Goal: Navigation & Orientation: Find specific page/section

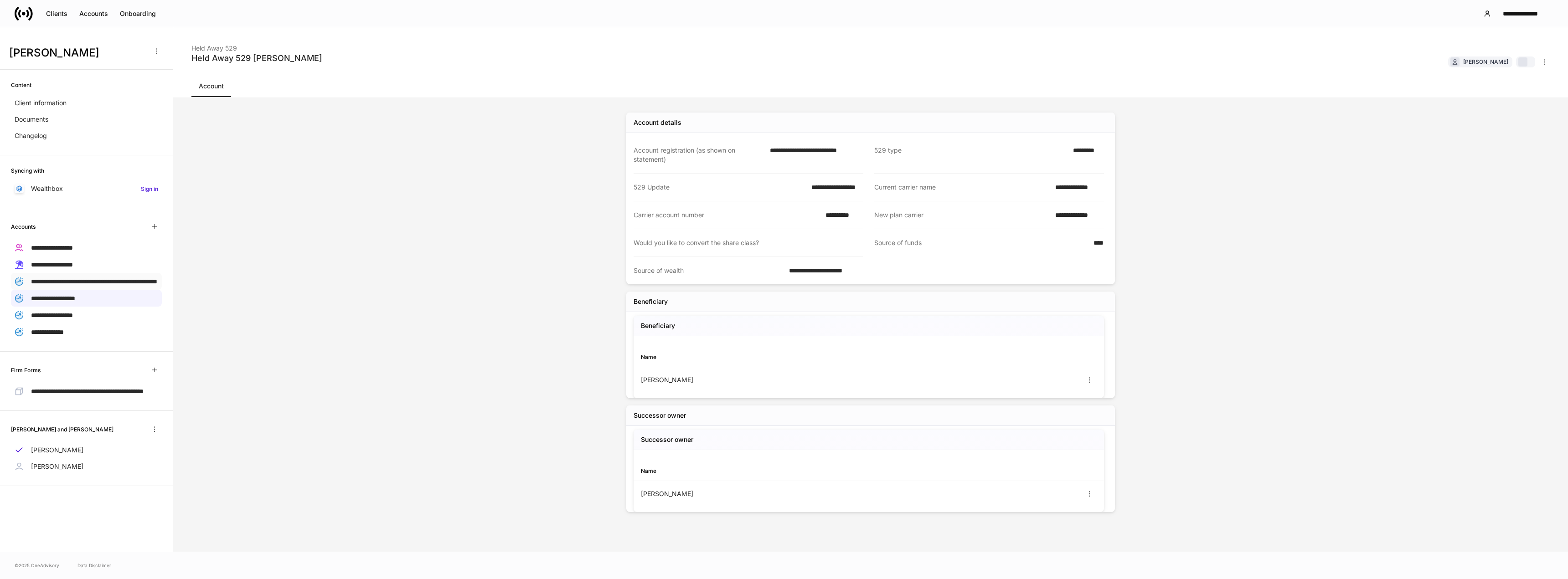
click at [111, 282] on span "**********" at bounding box center [94, 282] width 126 height 6
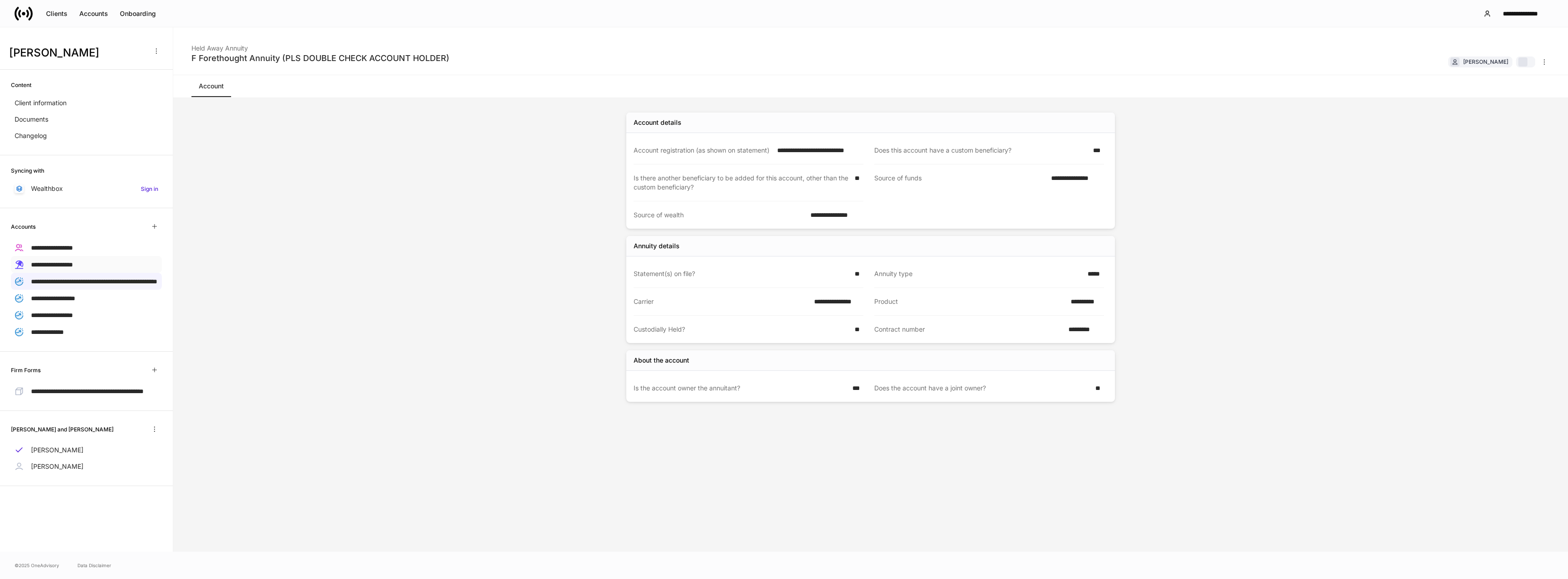
click at [101, 263] on div "**********" at bounding box center [86, 264] width 151 height 17
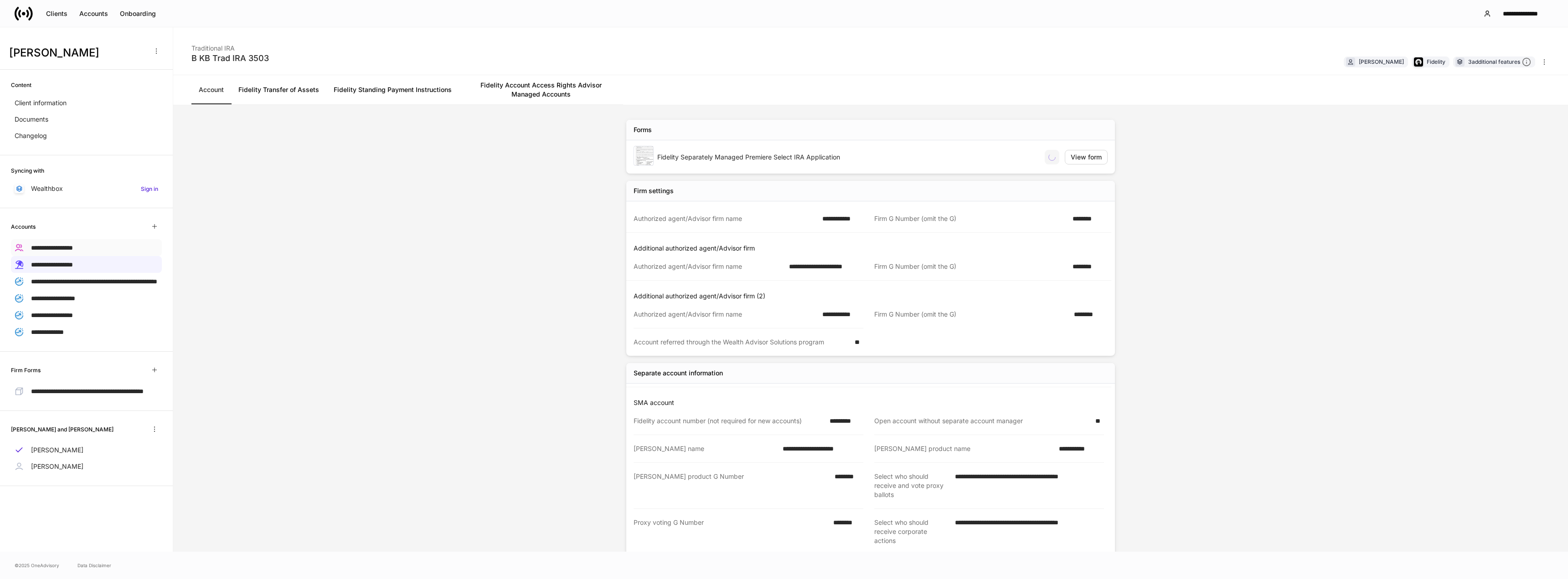
click at [101, 242] on div "**********" at bounding box center [86, 247] width 151 height 17
